Goal: Information Seeking & Learning: Learn about a topic

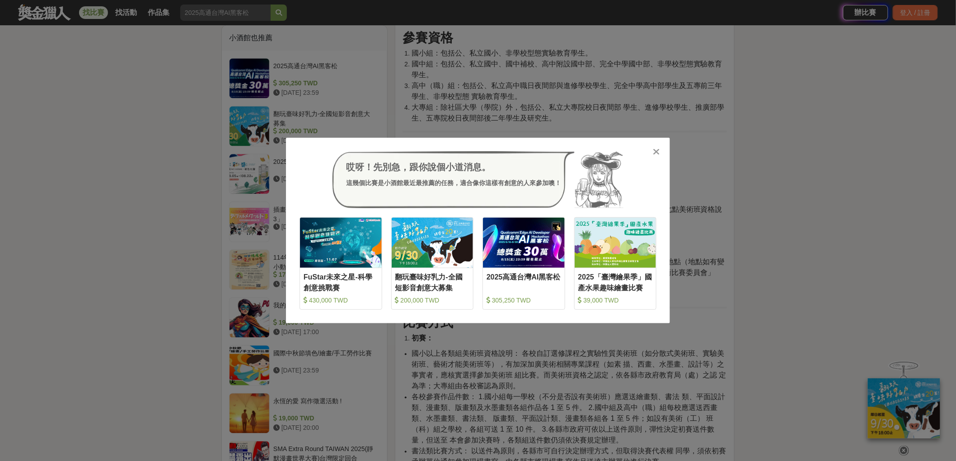
click at [658, 152] on icon at bounding box center [656, 151] width 7 height 9
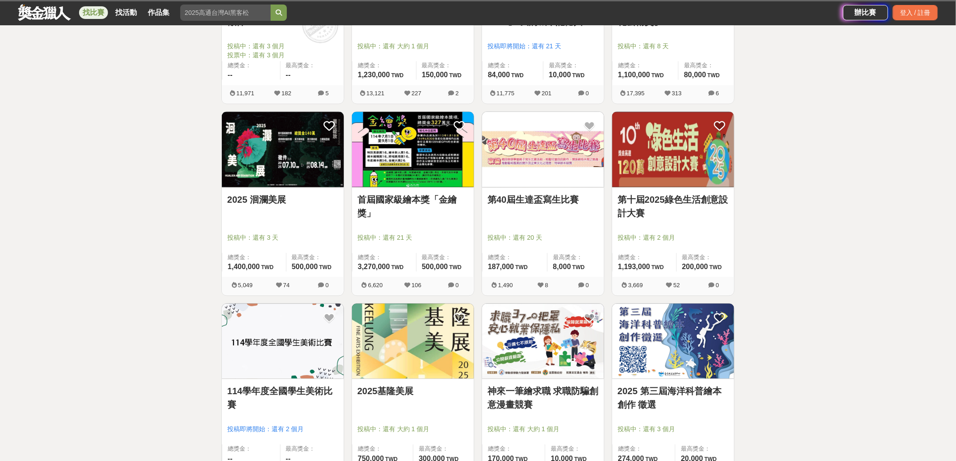
scroll to position [702, 0]
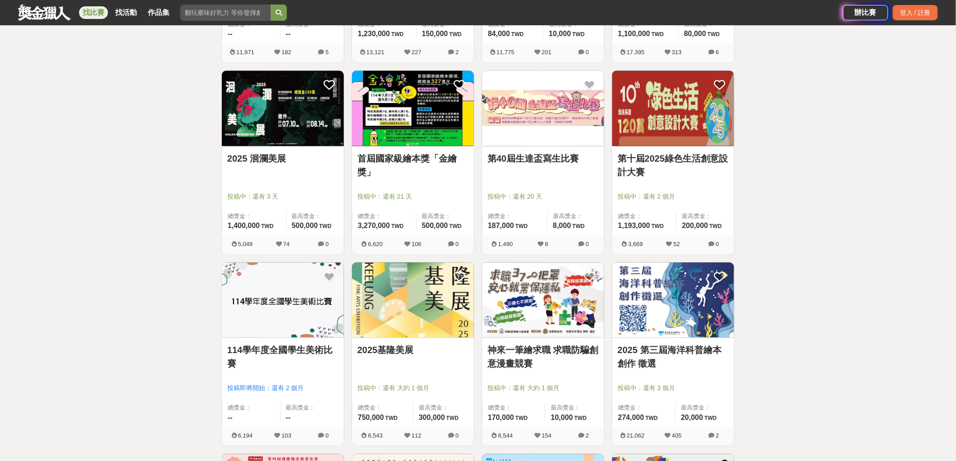
click at [688, 157] on link "第十屆2025綠色生活創意設計大賽" at bounding box center [672, 165] width 111 height 27
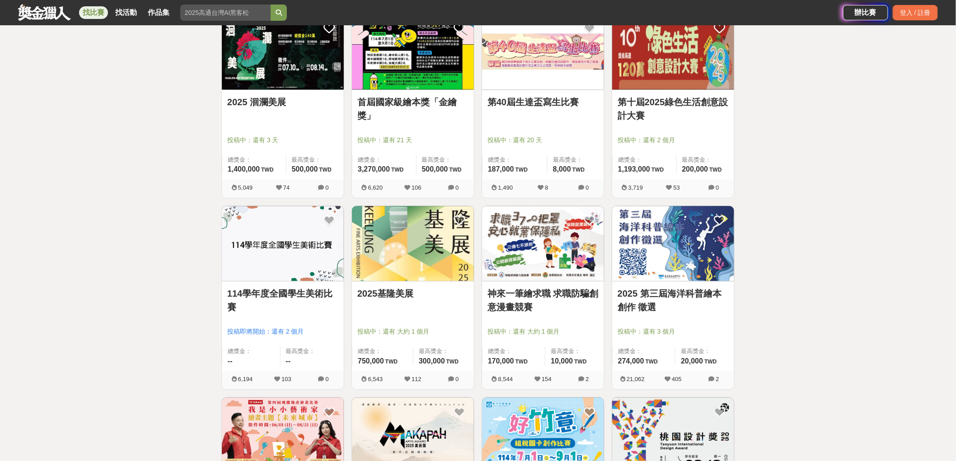
scroll to position [903, 0]
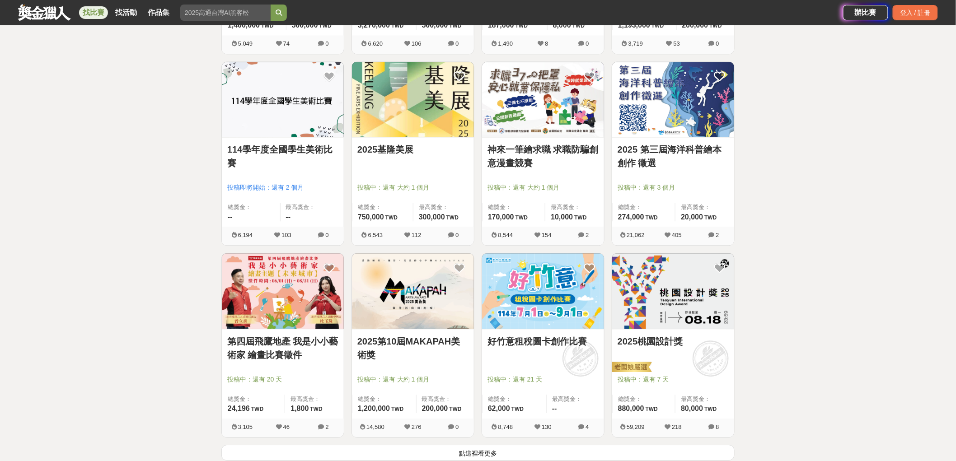
click at [677, 153] on link "2025 第三屆海洋科普繪本創作 徵選" at bounding box center [672, 156] width 111 height 27
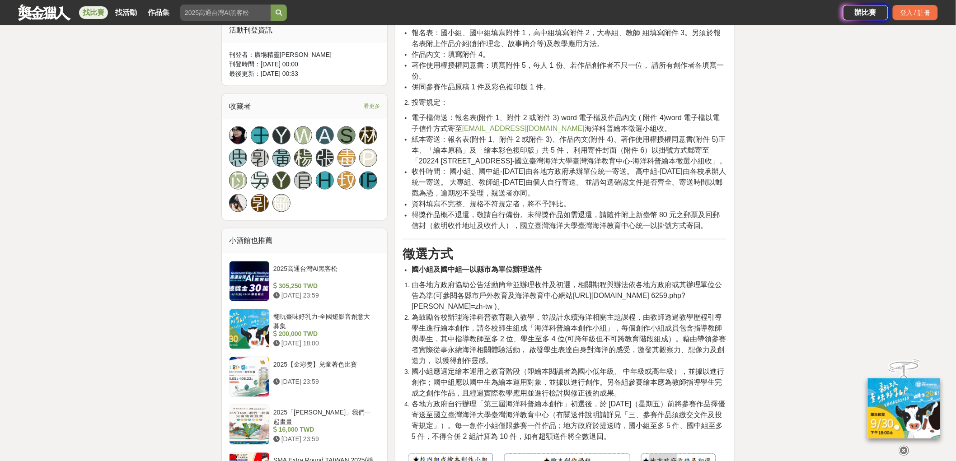
scroll to position [552, 0]
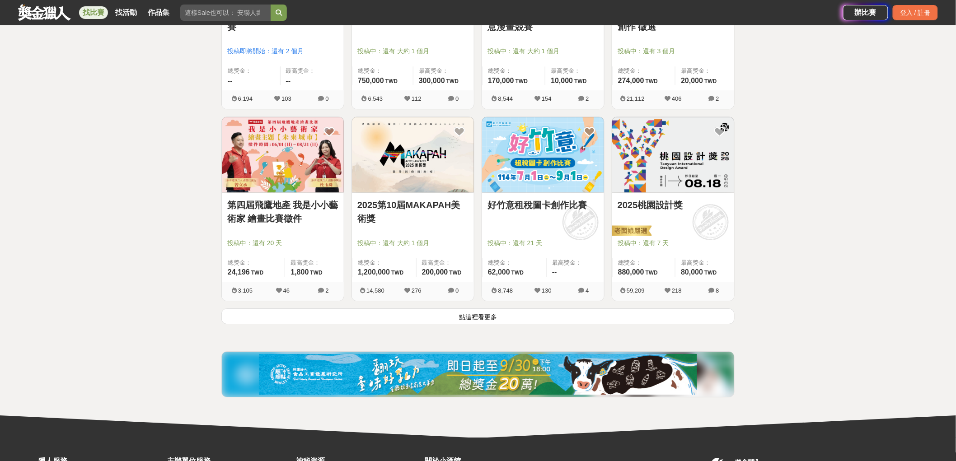
scroll to position [1054, 0]
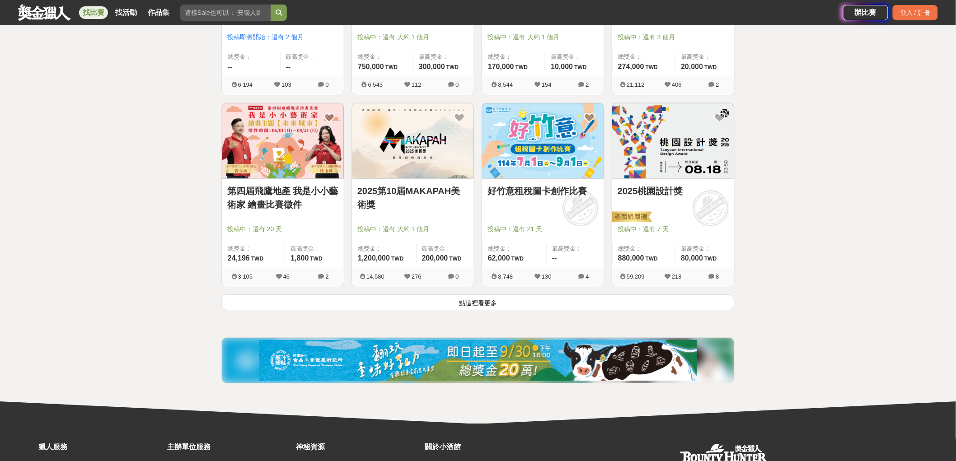
click at [655, 303] on button "點這裡看更多" at bounding box center [477, 303] width 513 height 16
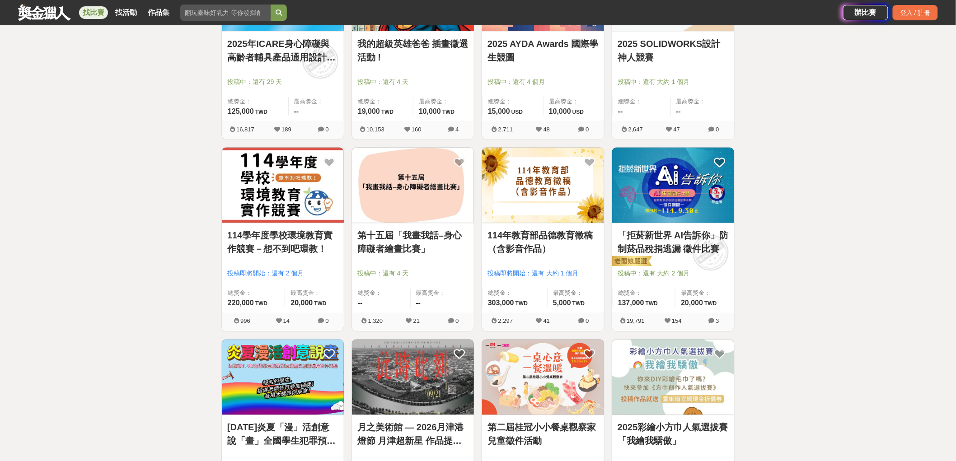
scroll to position [2064, 0]
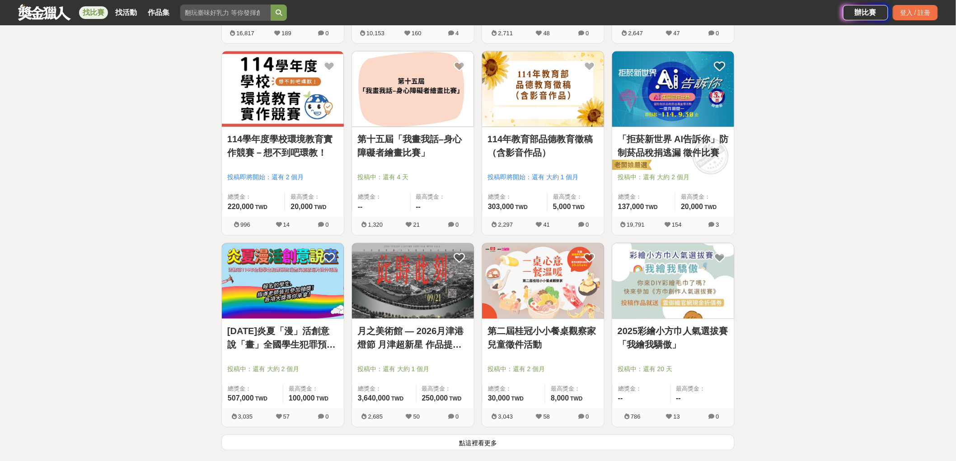
click at [263, 146] on link "114學年度學校環境教育實作競賽－想不到吧環教！" at bounding box center [282, 146] width 111 height 27
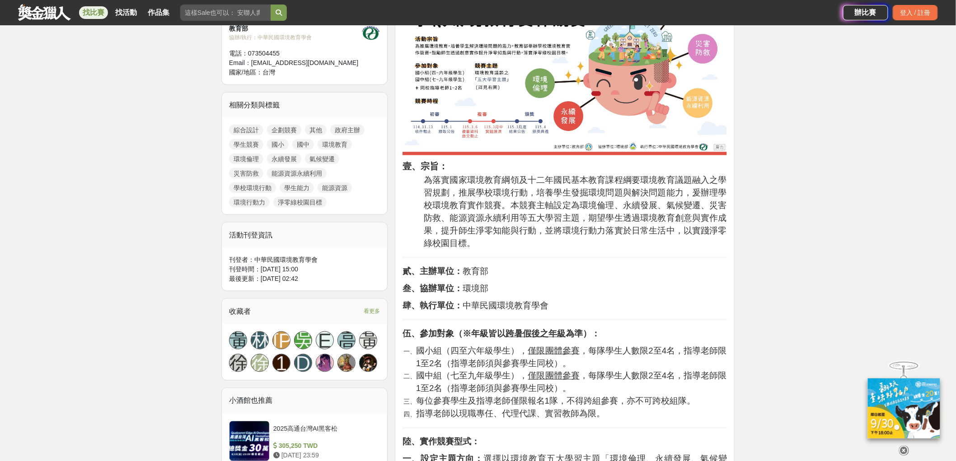
scroll to position [351, 0]
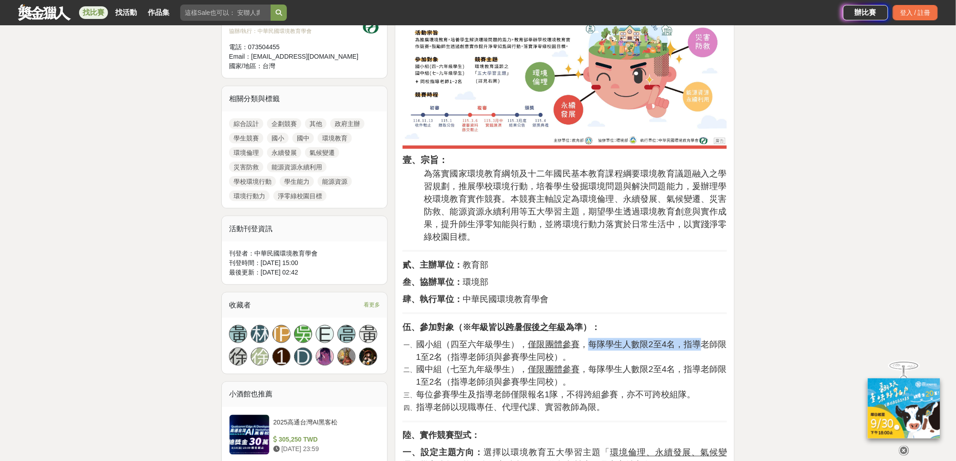
drag, startPoint x: 583, startPoint y: 346, endPoint x: 694, endPoint y: 346, distance: 111.1
click at [694, 346] on span "國小組（四至六年級學生）， 僅限團體參賽 ，每隊學生人數限2至4名，指導老師限1至2名（指導老師須與參賽學生同校）。" at bounding box center [571, 351] width 311 height 22
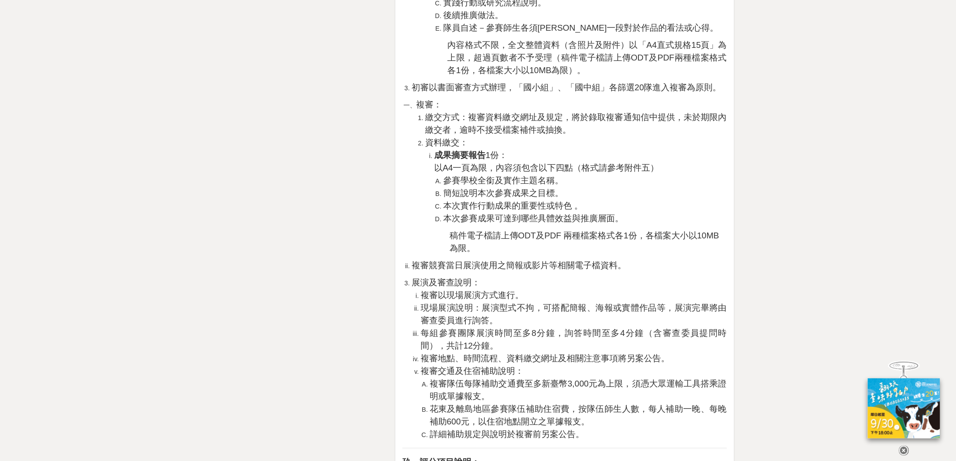
scroll to position [0, 0]
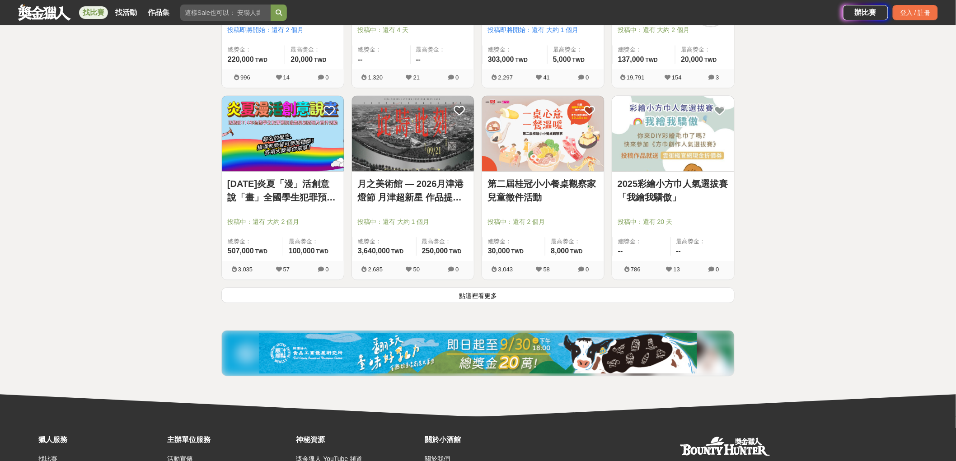
scroll to position [2215, 0]
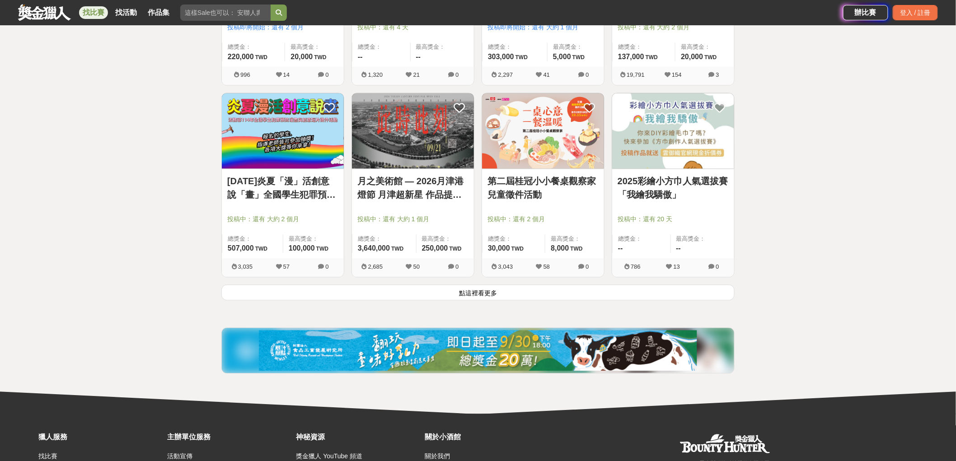
click at [488, 296] on button "點這裡看更多" at bounding box center [477, 293] width 513 height 16
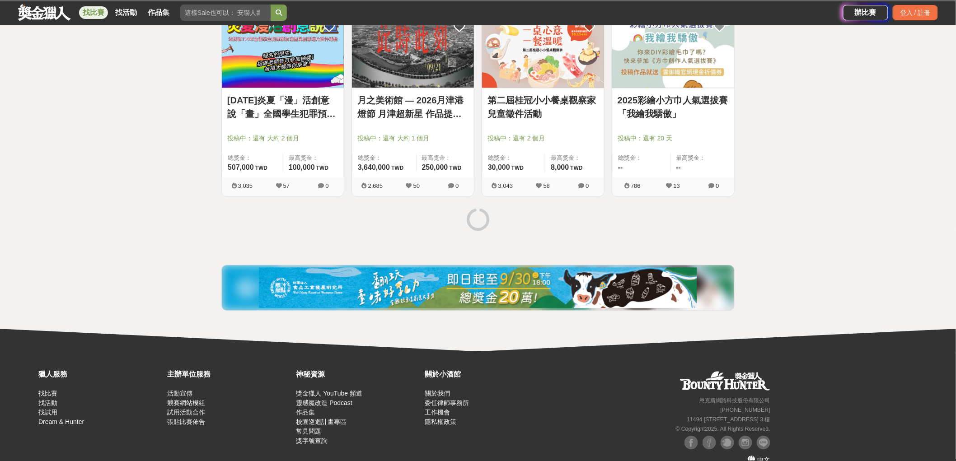
scroll to position [2312, 0]
